Goal: Find specific page/section: Find specific page/section

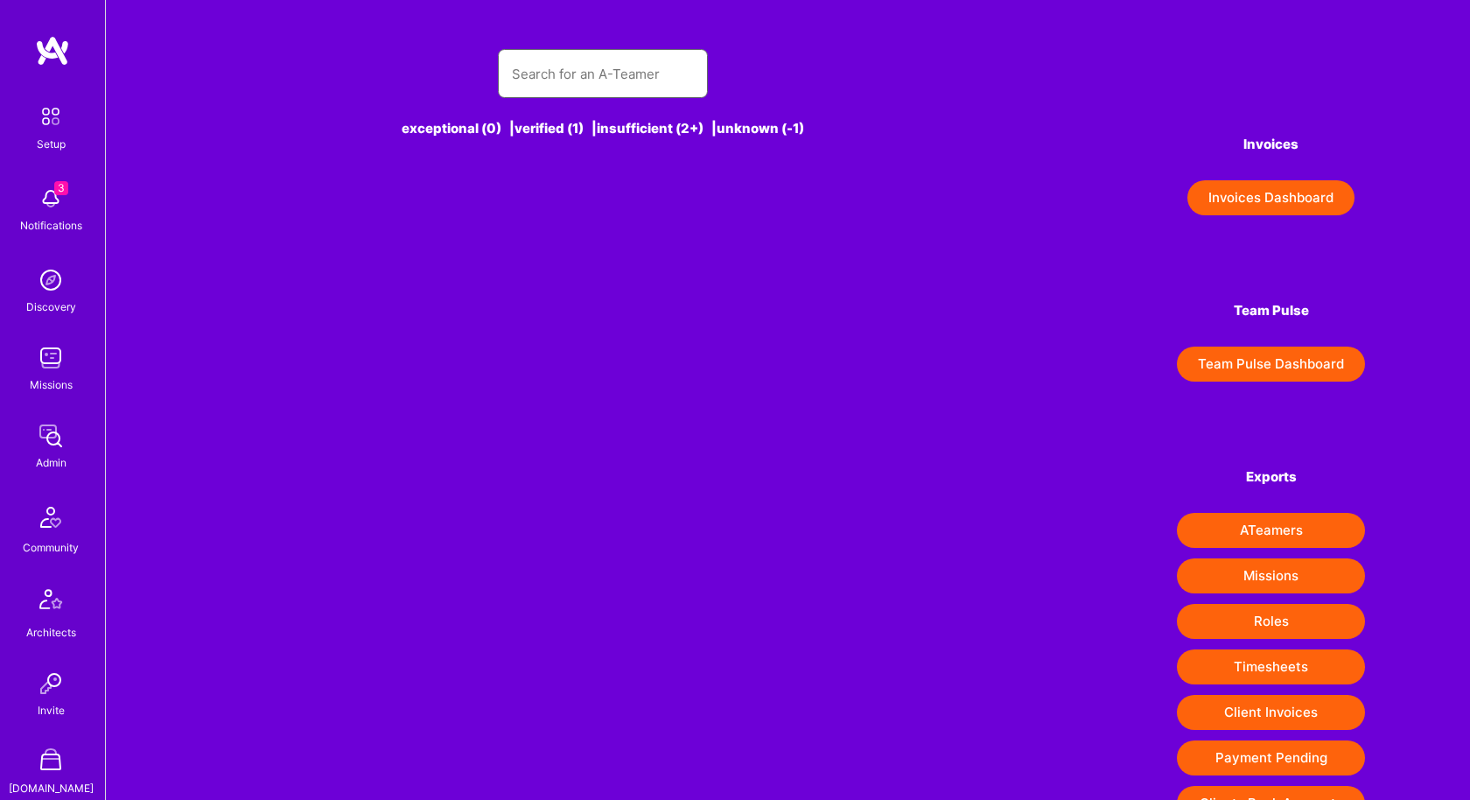
click at [532, 82] on input "text" at bounding box center [603, 74] width 182 height 45
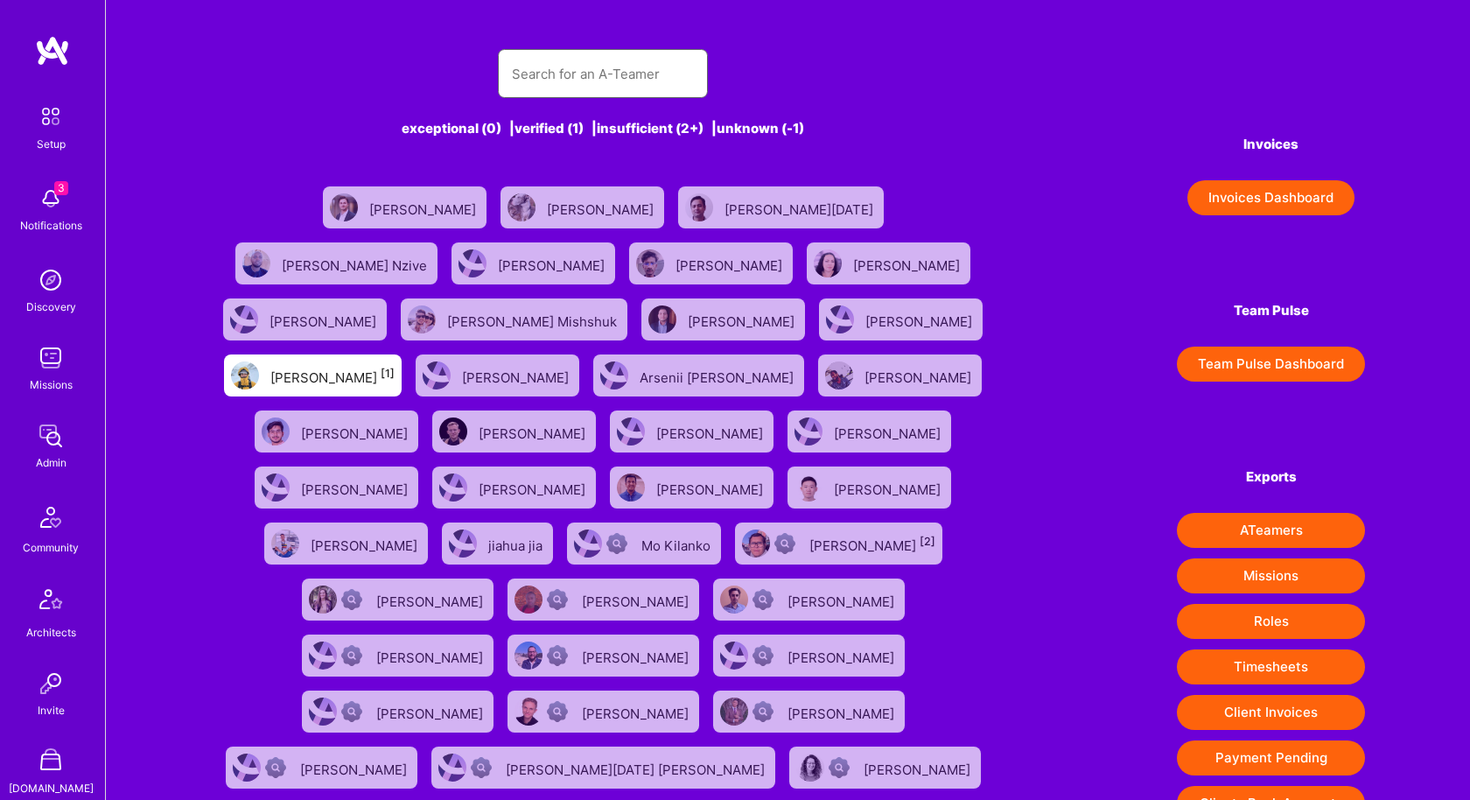
paste input "text"
paste input "[PERSON_NAME], [PERSON_NAME], [PERSON_NAME]"
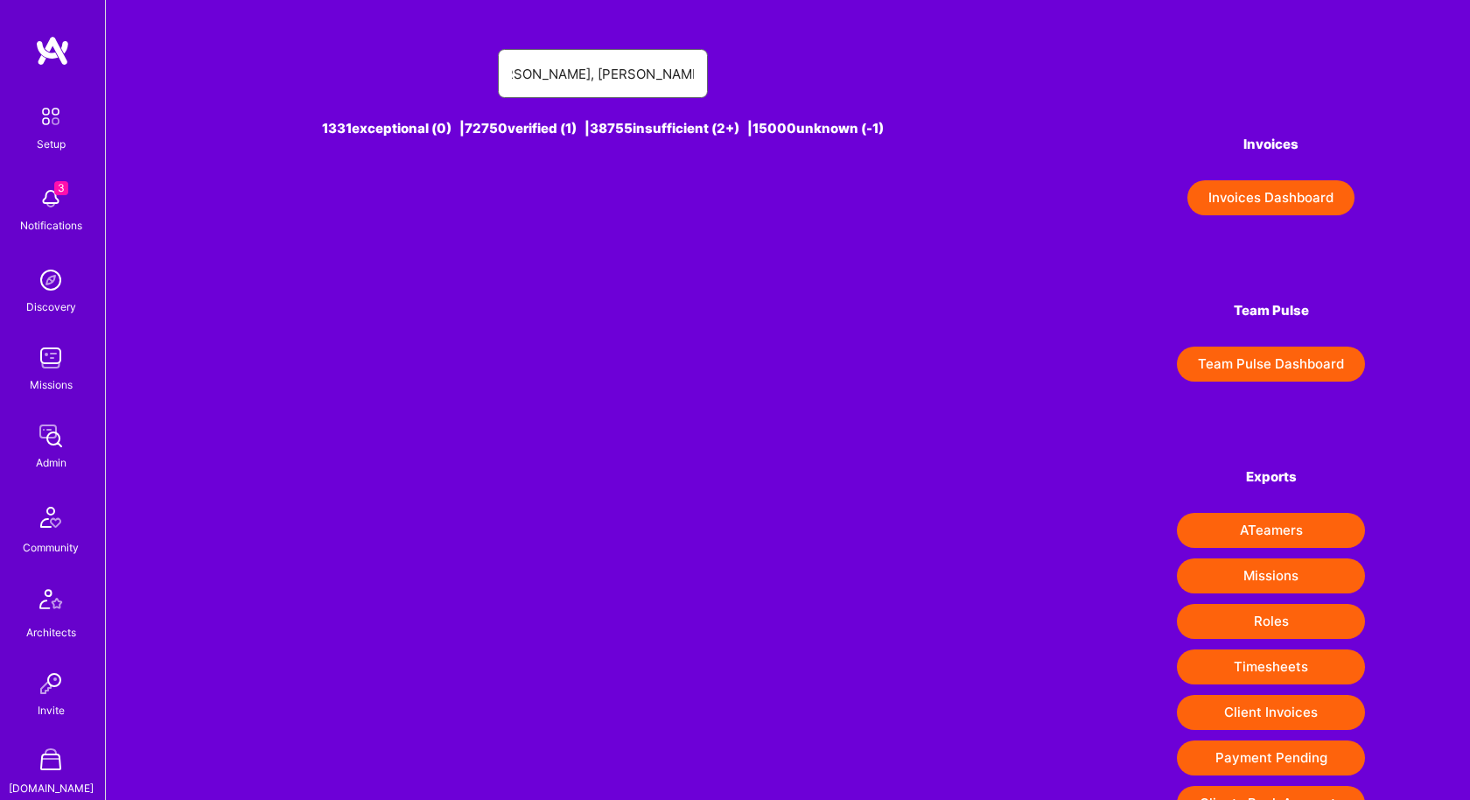
click at [541, 79] on input "[PERSON_NAME], [PERSON_NAME], [PERSON_NAME]" at bounding box center [603, 74] width 182 height 45
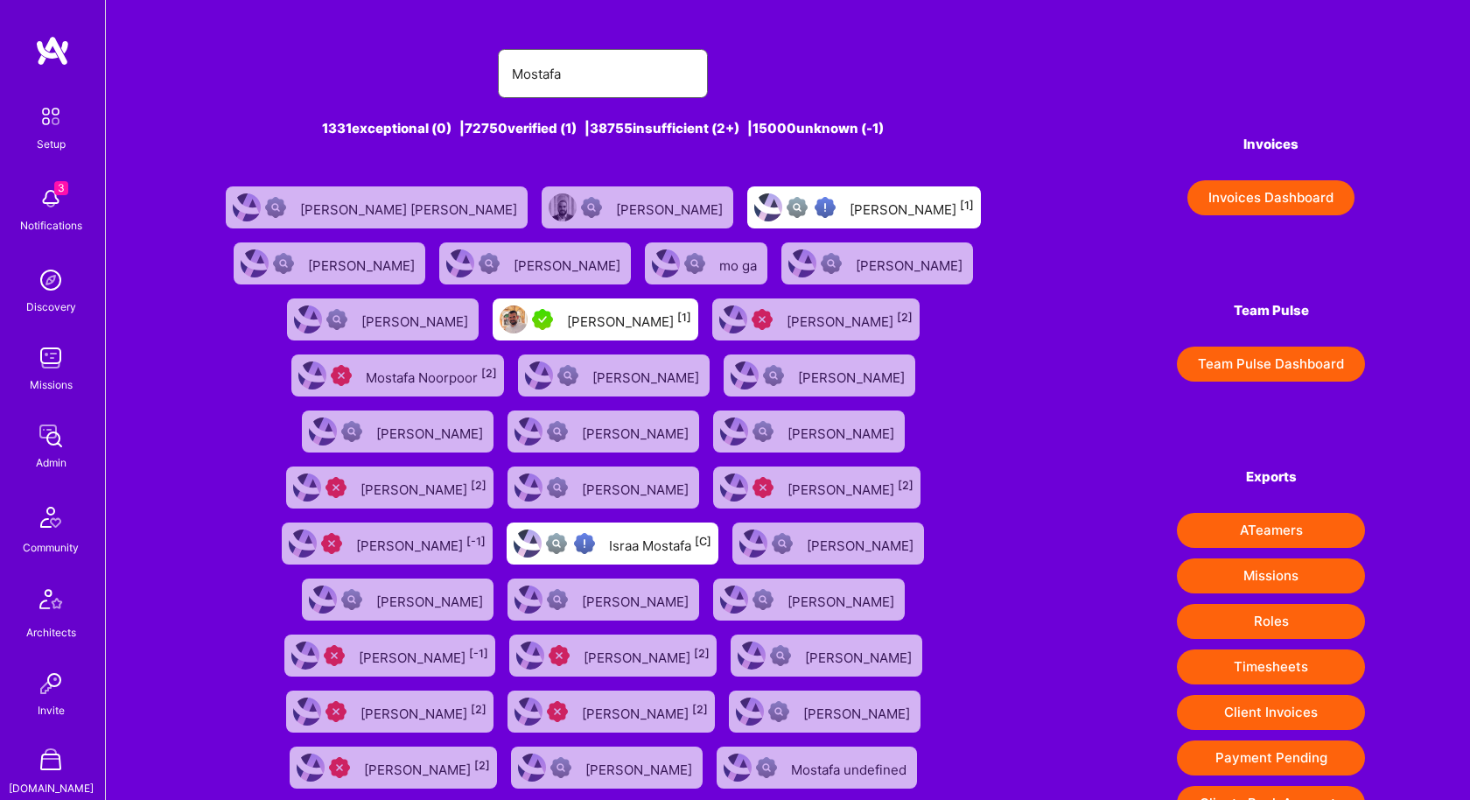
scroll to position [303, 0]
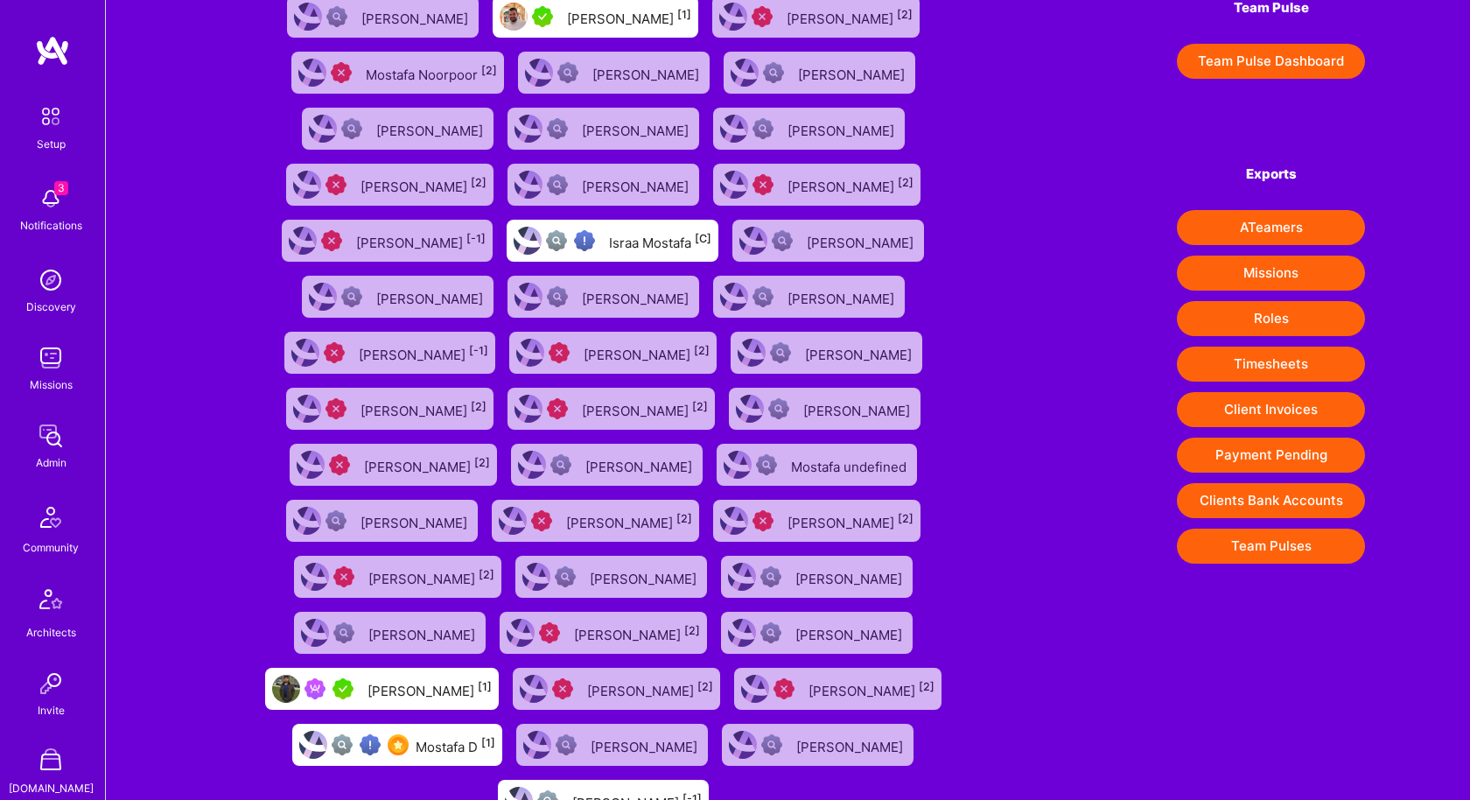
click at [495, 733] on div "Mostafa D [1]" at bounding box center [456, 744] width 80 height 23
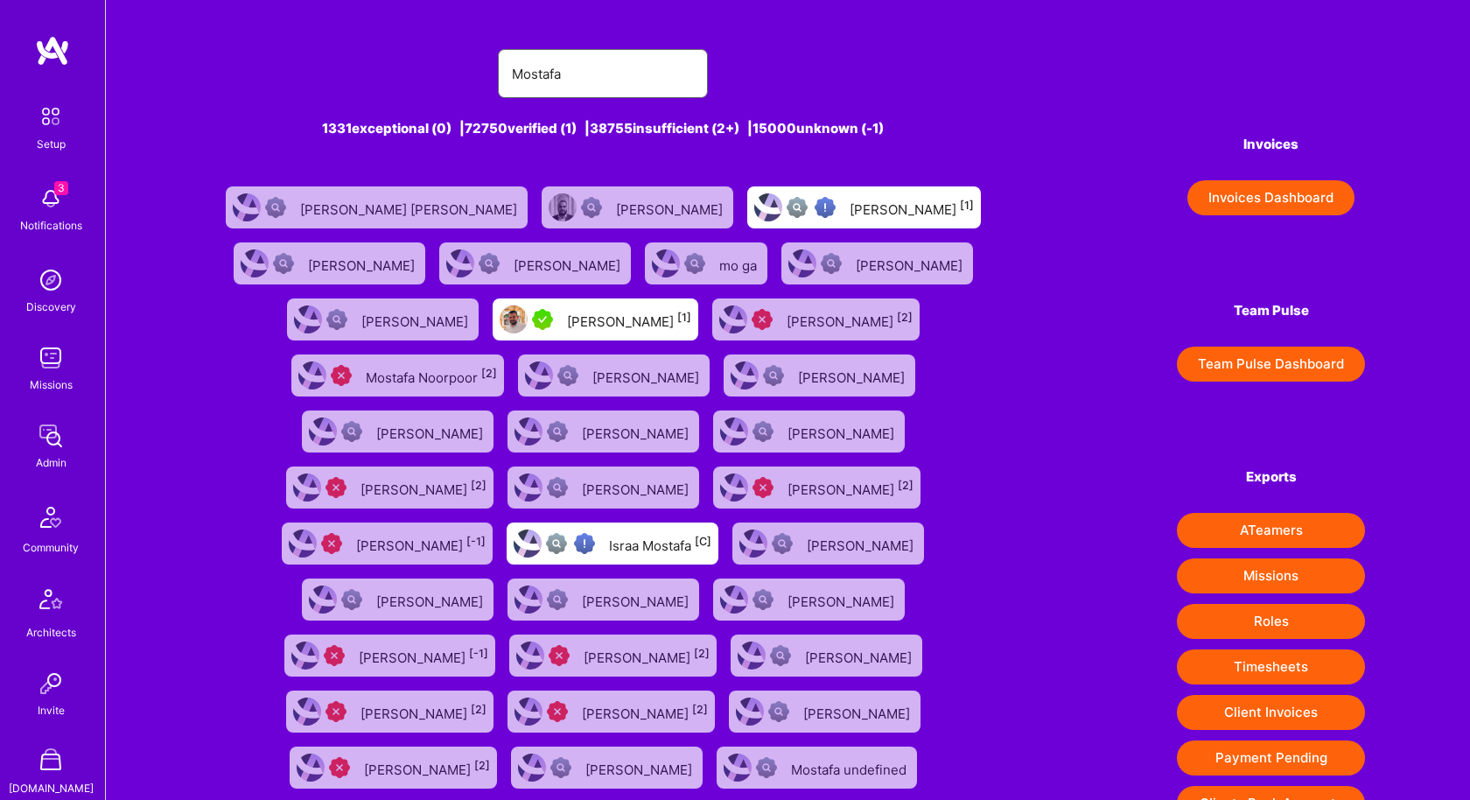
click at [580, 72] on input "Mostafa" at bounding box center [603, 74] width 182 height 45
paste input "[PERSON_NAME], [PERSON_NAME]"
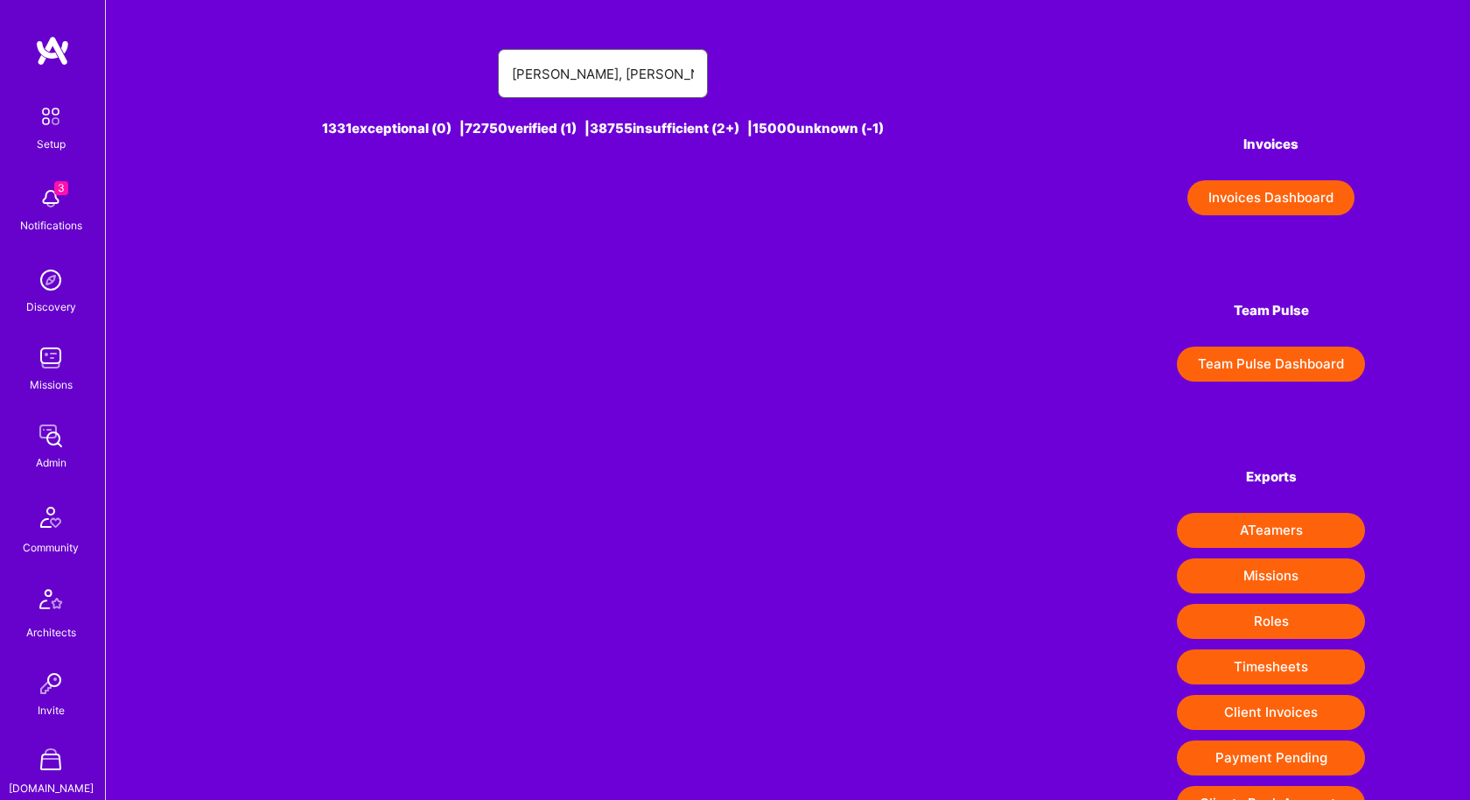
drag, startPoint x: 538, startPoint y: 77, endPoint x: 750, endPoint y: 76, distance: 211.8
click at [750, 76] on div "[PERSON_NAME], [PERSON_NAME]" at bounding box center [603, 73] width 785 height 49
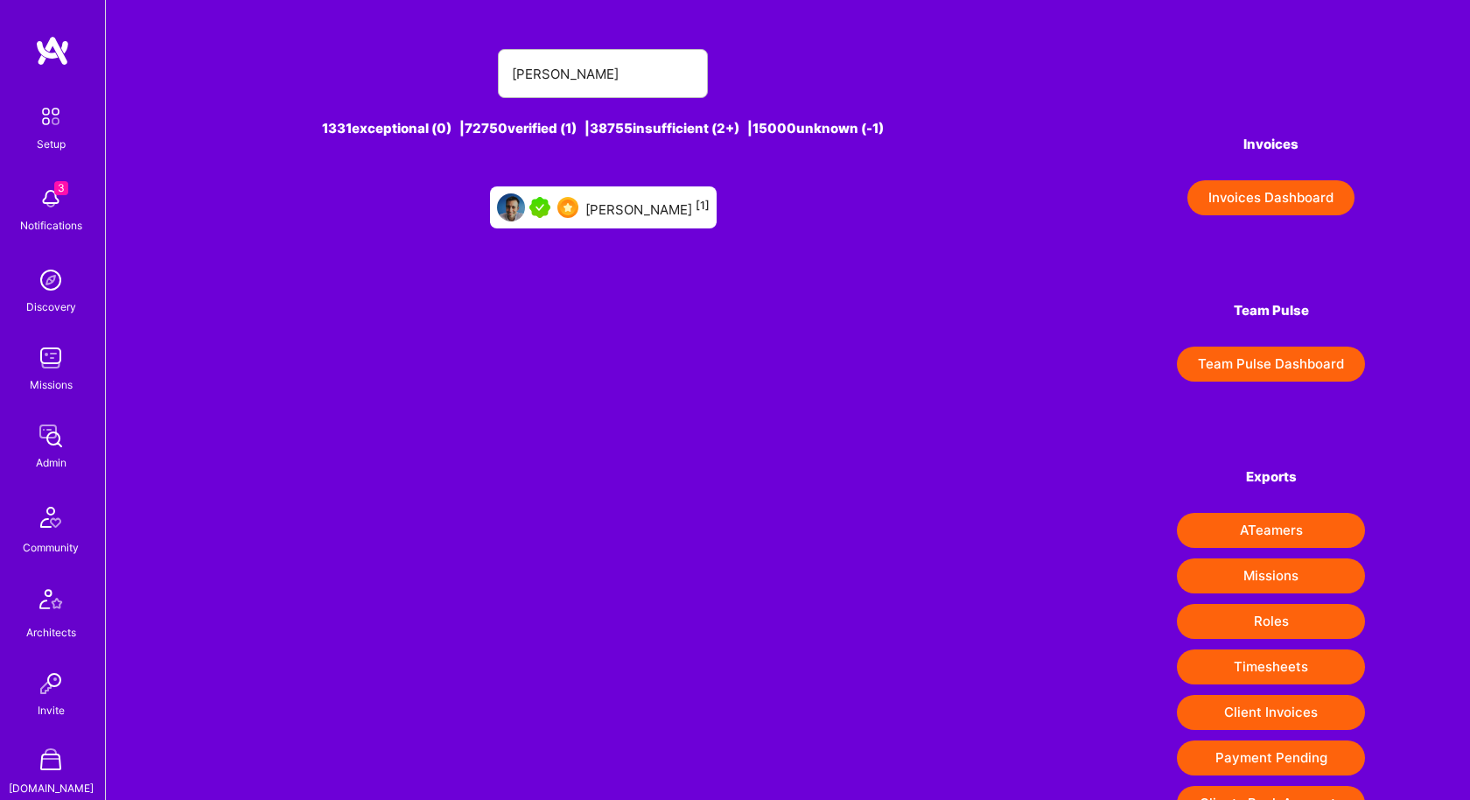
click at [618, 199] on div "[PERSON_NAME] [1]" at bounding box center [647, 207] width 124 height 23
click at [607, 87] on input "[PERSON_NAME]" at bounding box center [603, 74] width 182 height 45
paste input "ís, [PERSON_NAME], [PERSON_NAME]"
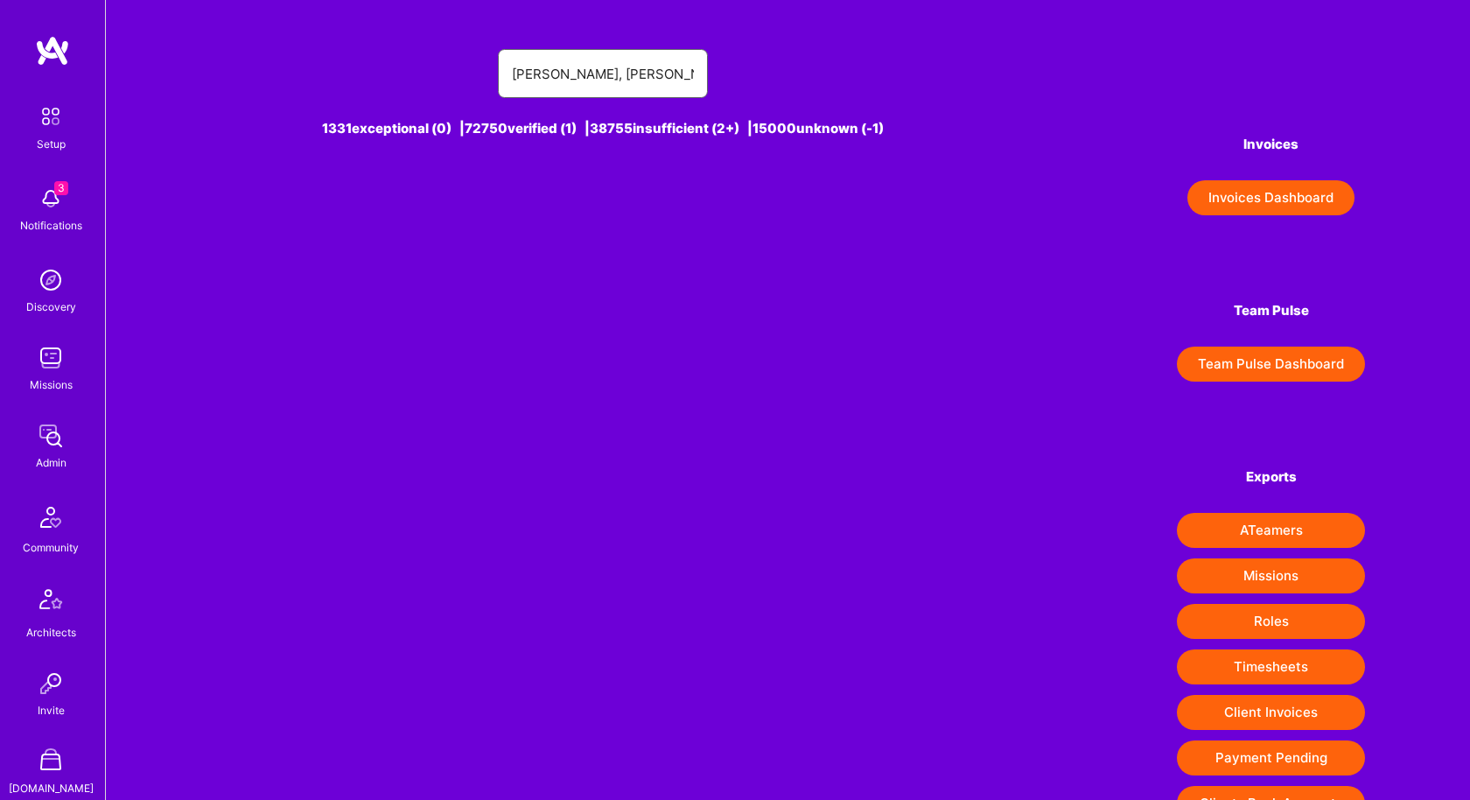
drag, startPoint x: 531, startPoint y: 74, endPoint x: 471, endPoint y: 72, distance: 60.4
click at [471, 72] on div "[PERSON_NAME], [PERSON_NAME]" at bounding box center [603, 73] width 785 height 49
drag, startPoint x: 559, startPoint y: 71, endPoint x: 726, endPoint y: 71, distance: 167.2
click at [726, 71] on div "[PERSON_NAME], [PERSON_NAME]" at bounding box center [603, 73] width 785 height 49
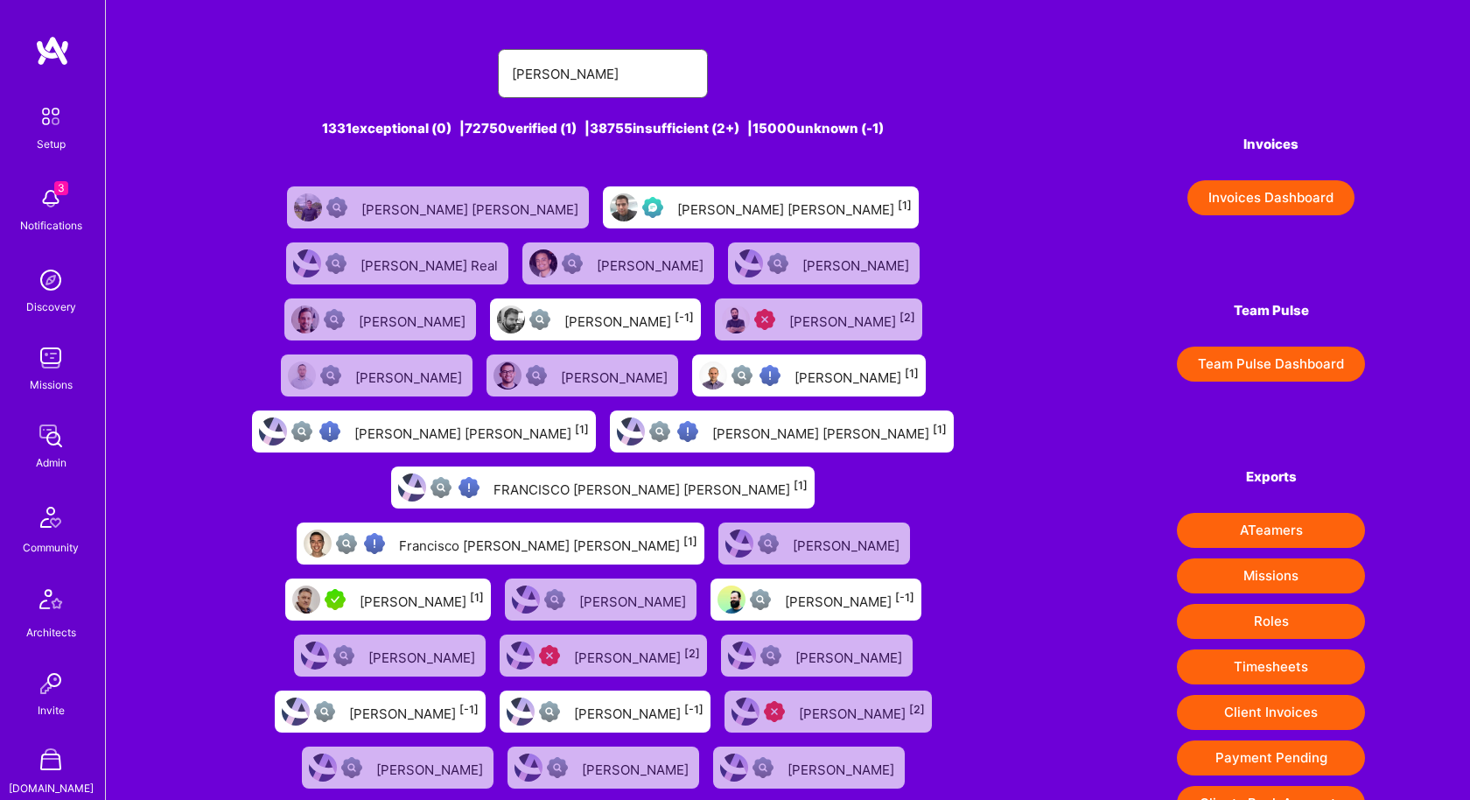
paste input "[PERSON_NAME]"
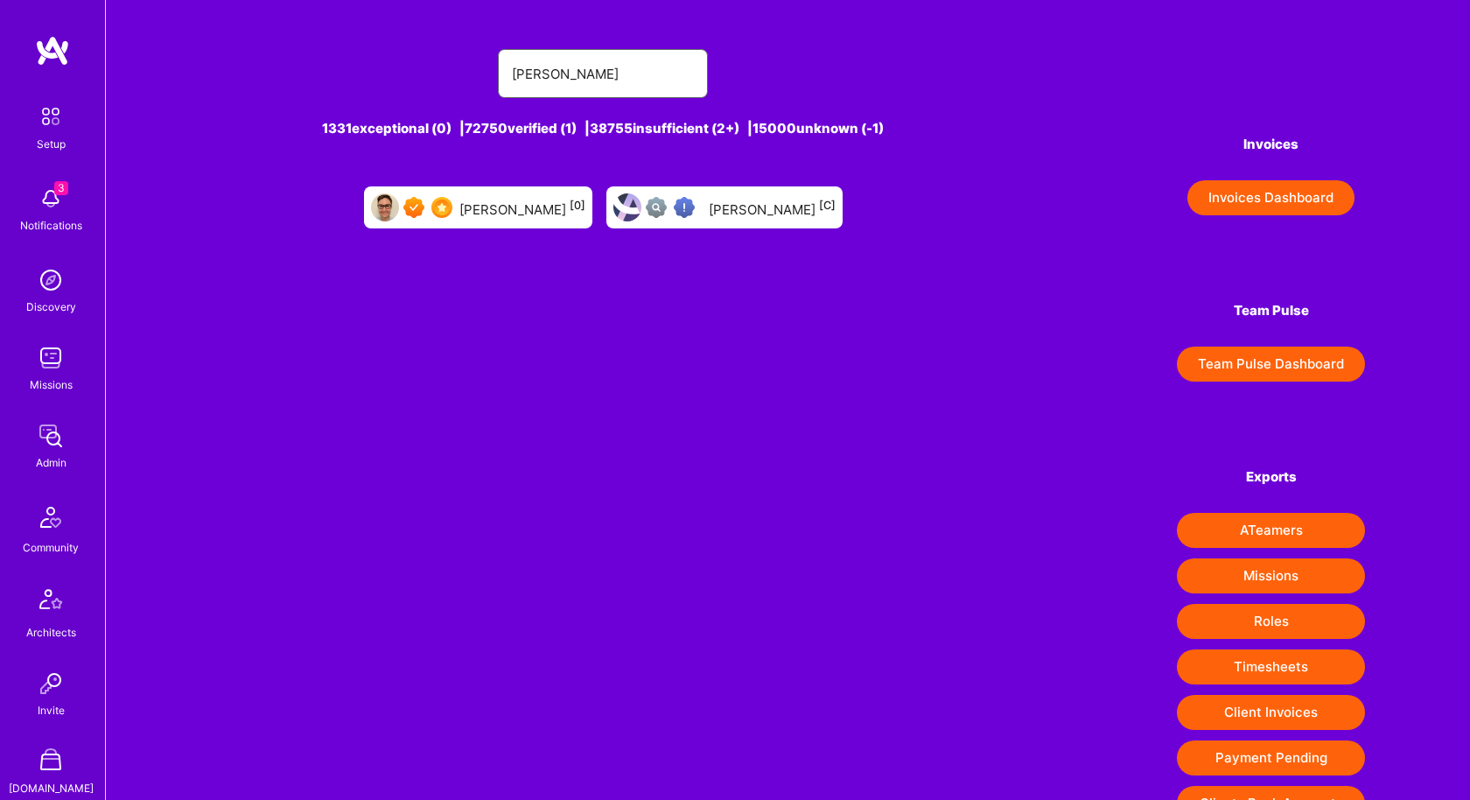
type input "[PERSON_NAME]"
click at [533, 208] on div "[PERSON_NAME] [0]" at bounding box center [522, 207] width 126 height 23
click at [607, 74] on input "[PERSON_NAME]" at bounding box center [603, 74] width 182 height 45
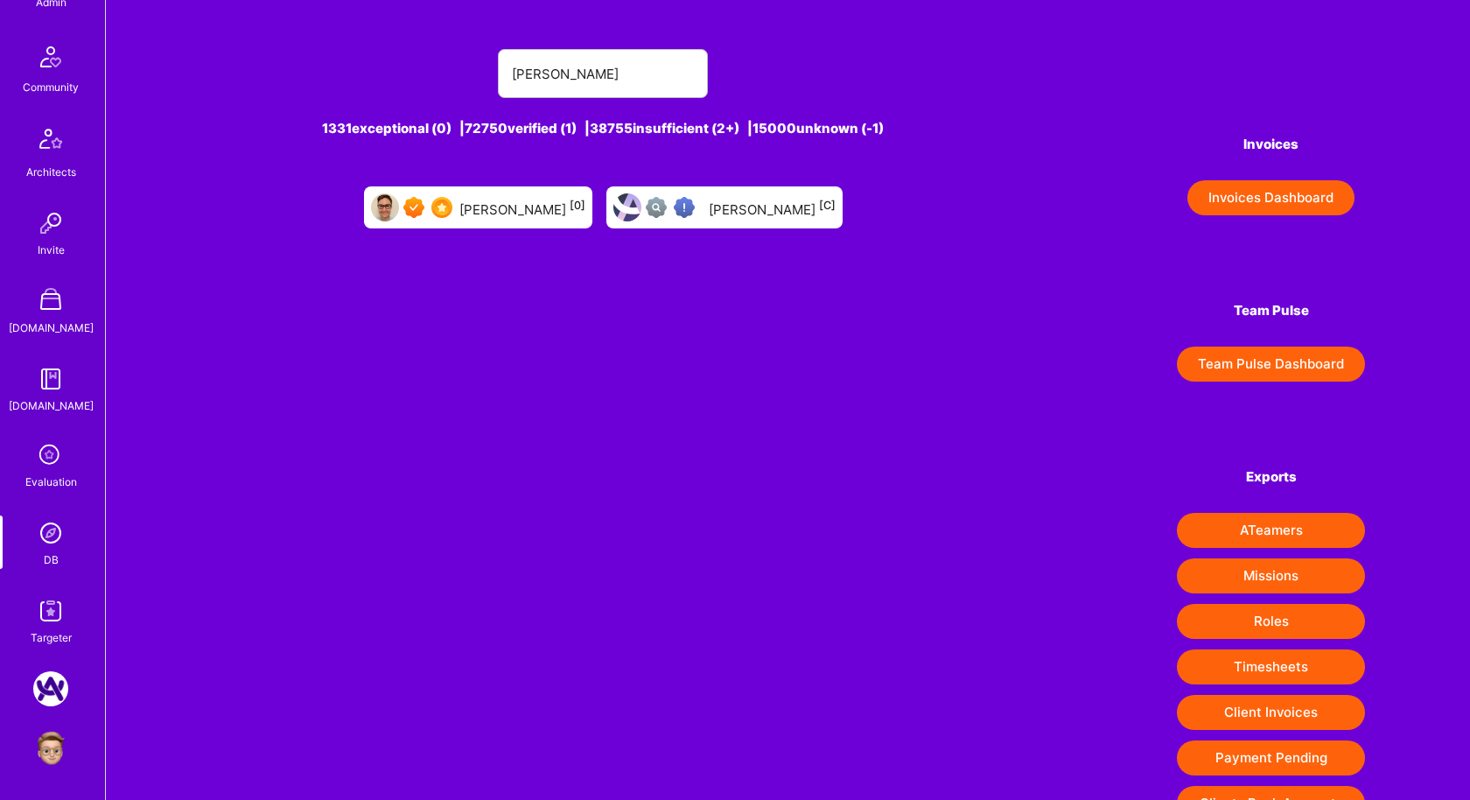
click at [51, 455] on icon at bounding box center [50, 455] width 33 height 33
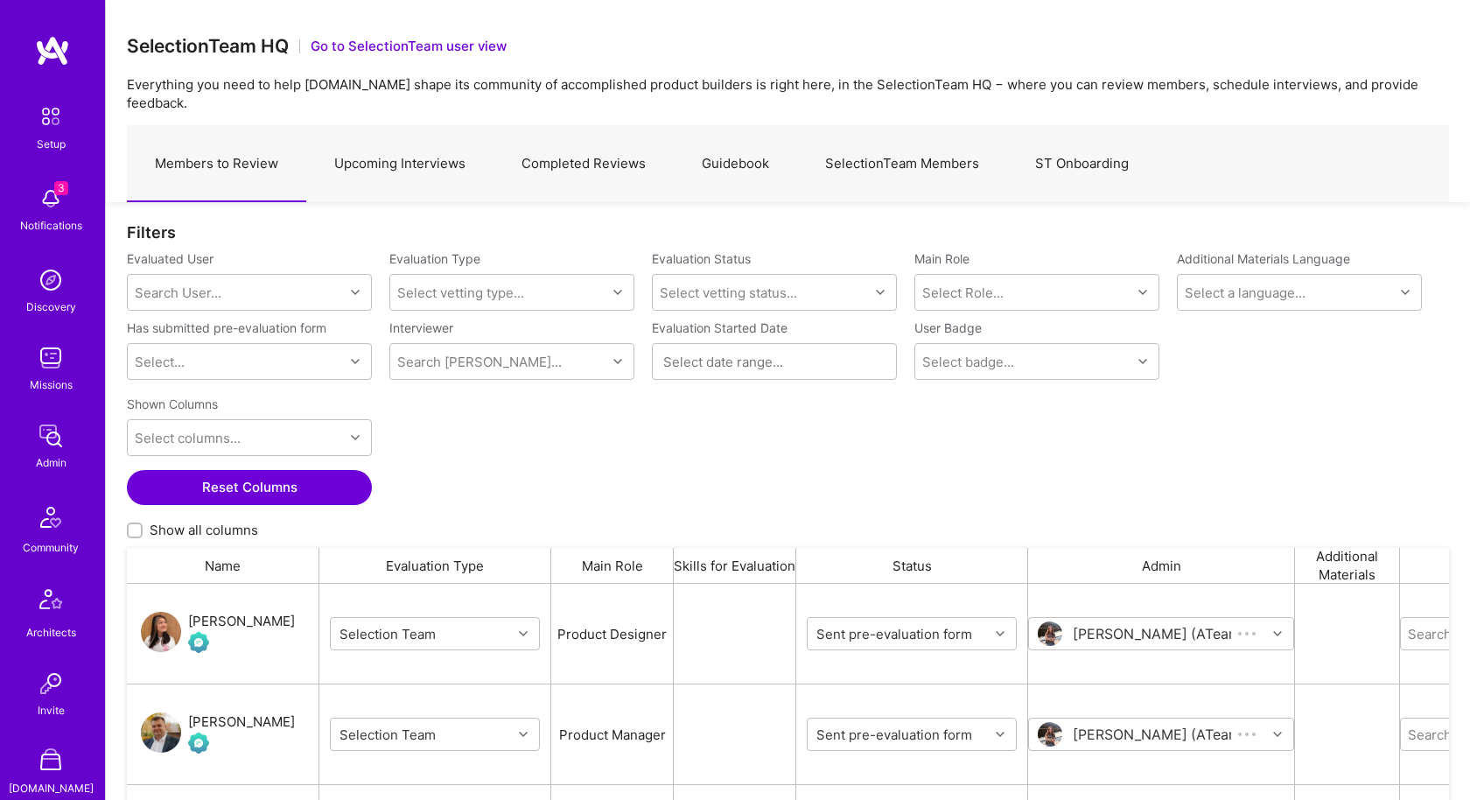
click at [911, 144] on link "SelectionTeam Members" at bounding box center [902, 164] width 210 height 76
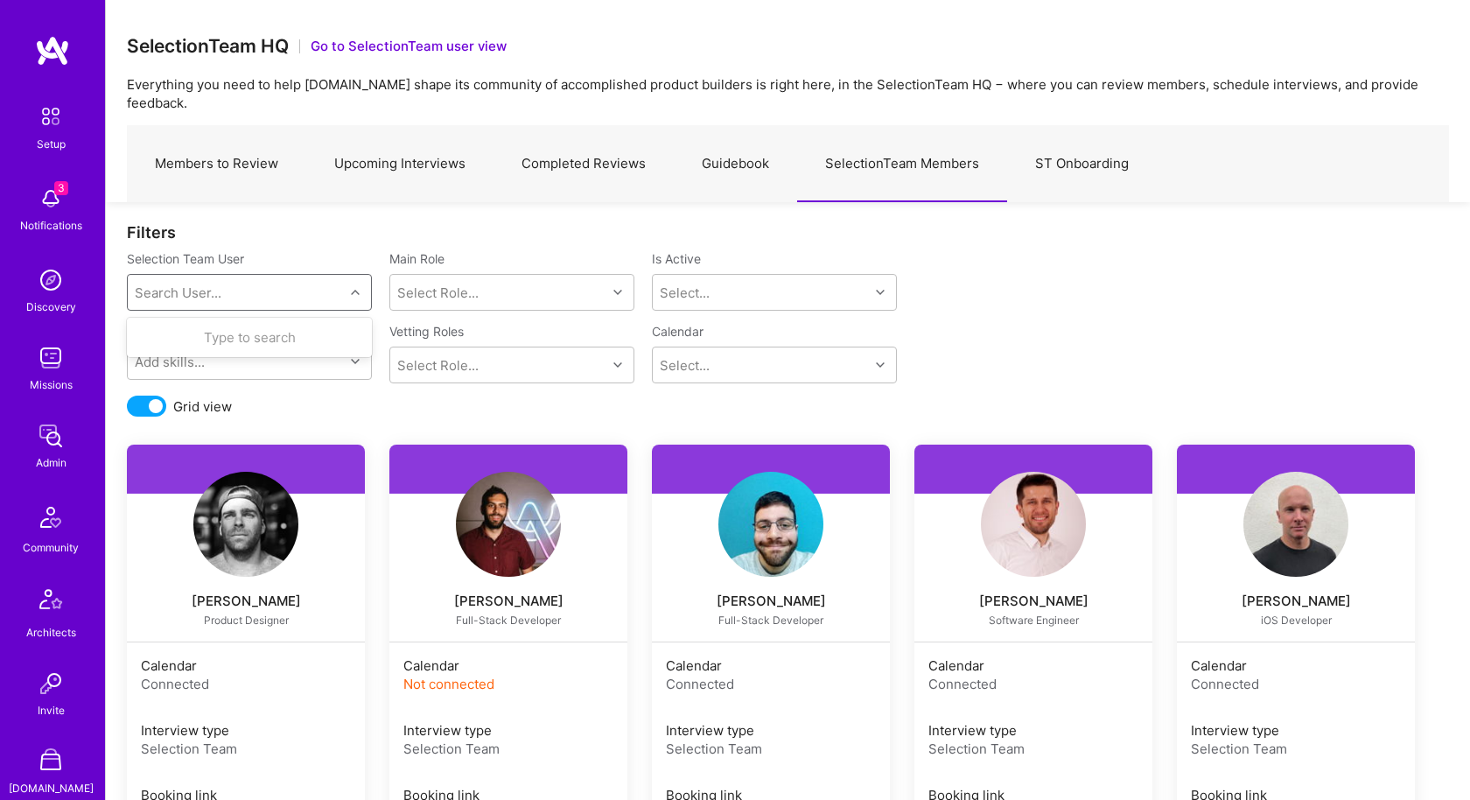
click at [274, 275] on div "Search User..." at bounding box center [236, 292] width 216 height 35
type input "[PERSON_NAME]"
click at [199, 347] on div "[PERSON_NAME][EMAIL_ADDRESS][DOMAIN_NAME]" at bounding box center [272, 365] width 179 height 37
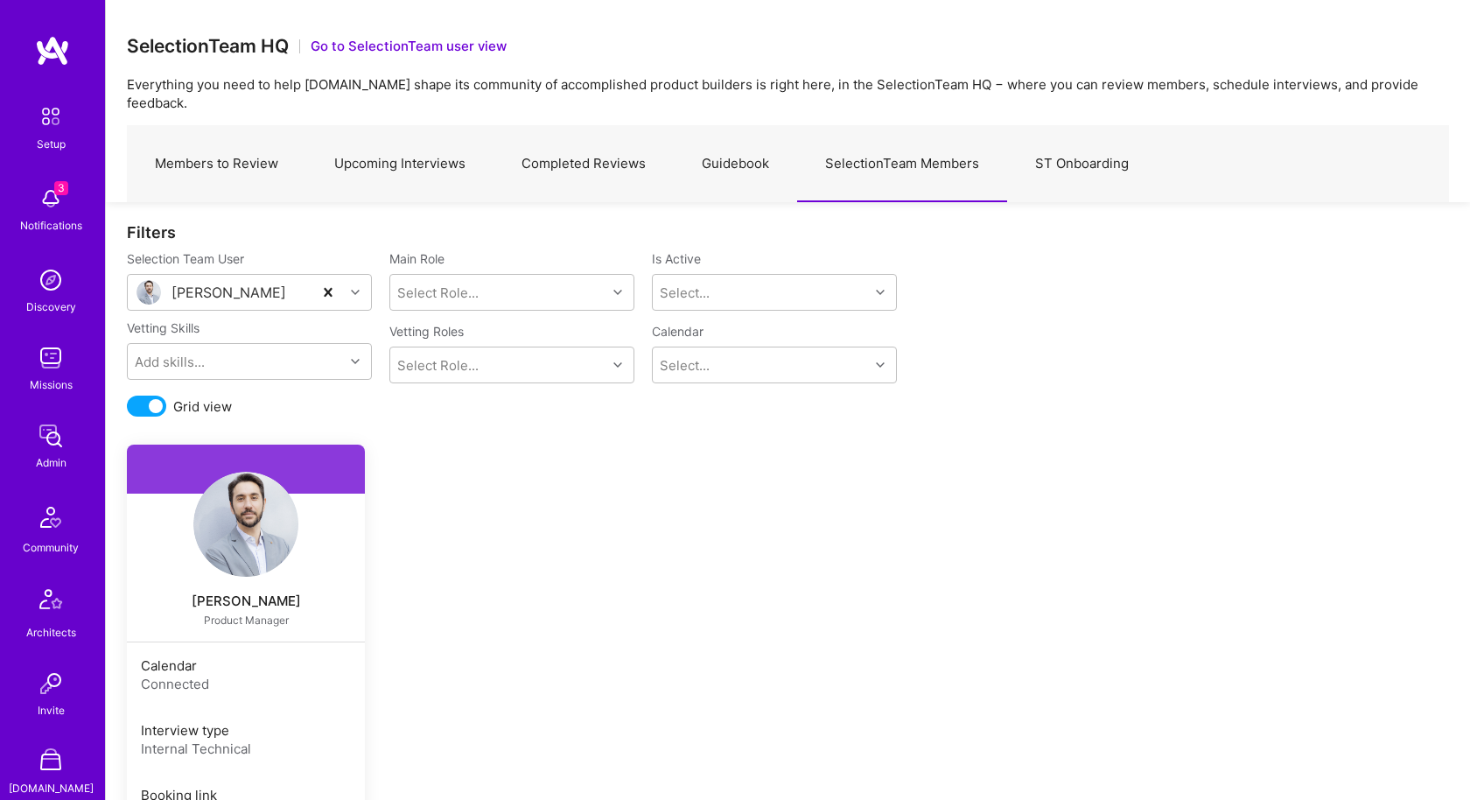
click at [224, 534] on img at bounding box center [245, 524] width 105 height 105
